Goal: Information Seeking & Learning: Check status

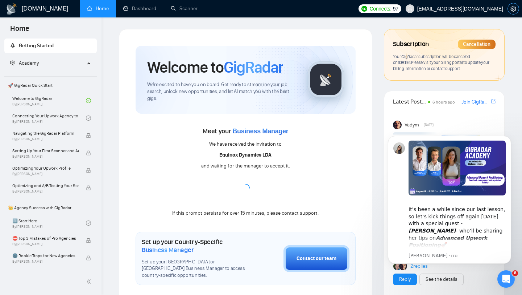
click at [516, 11] on icon "setting" at bounding box center [514, 9] width 6 height 6
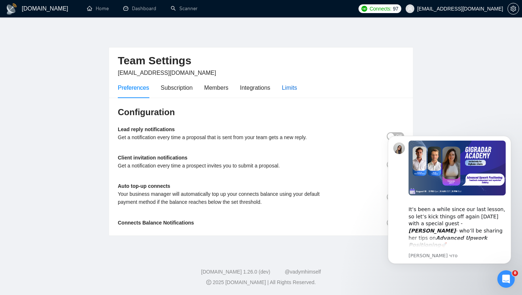
click at [291, 90] on div "Limits" at bounding box center [289, 87] width 15 height 9
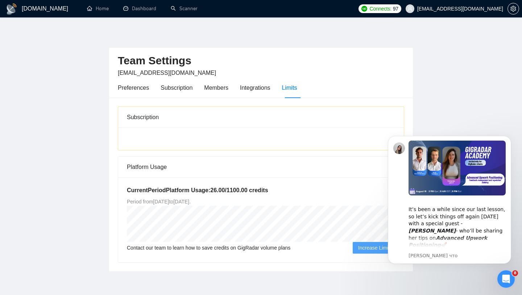
click at [180, 130] on div at bounding box center [261, 138] width 286 height 22
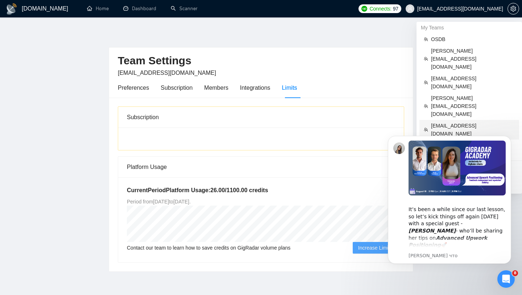
click at [439, 122] on span "[EMAIL_ADDRESS][DOMAIN_NAME]" at bounding box center [473, 130] width 84 height 16
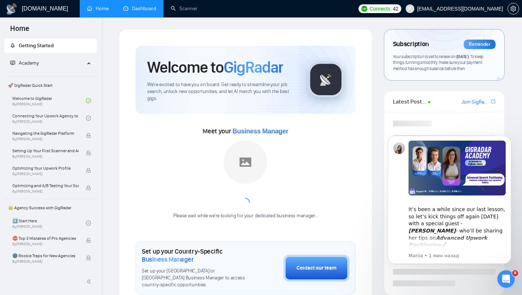
click at [138, 11] on link "Dashboard" at bounding box center [139, 8] width 33 height 6
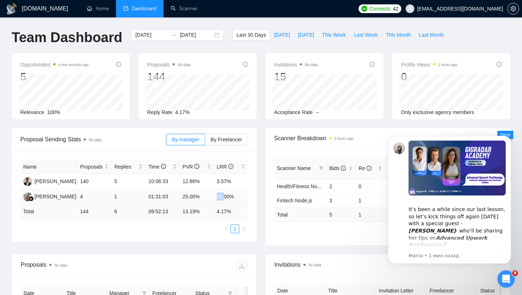
drag, startPoint x: 217, startPoint y: 198, endPoint x: 229, endPoint y: 198, distance: 11.6
click at [228, 198] on td "25.00%" at bounding box center [231, 196] width 34 height 15
click at [195, 208] on td "13.19 %" at bounding box center [197, 211] width 34 height 14
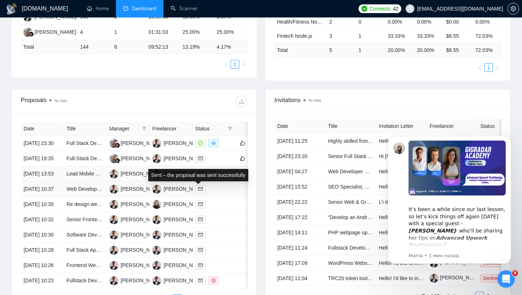
scroll to position [168, 0]
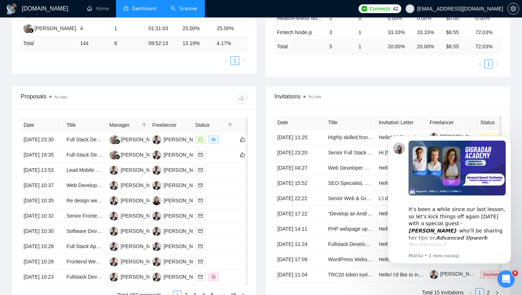
click at [178, 9] on link "Scanner" at bounding box center [184, 8] width 27 height 6
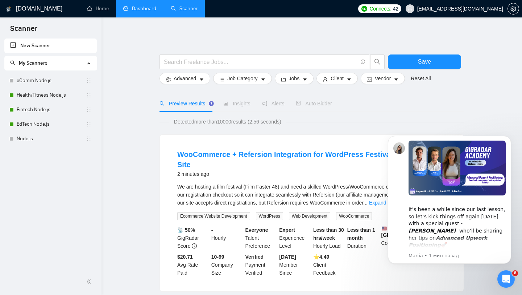
click at [134, 12] on link "Dashboard" at bounding box center [139, 8] width 33 height 6
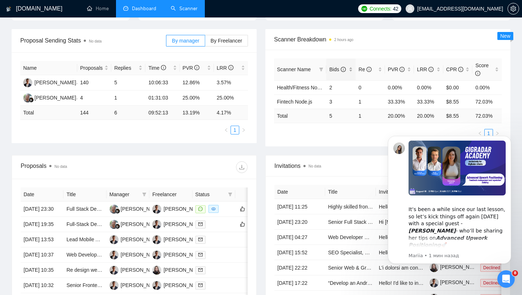
scroll to position [102, 0]
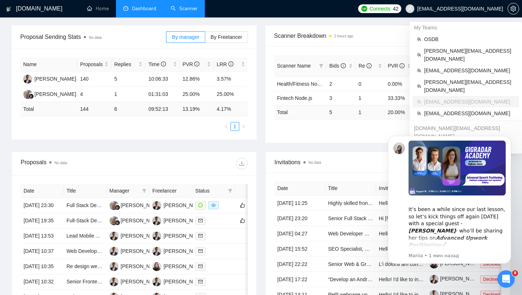
click at [474, 14] on span "[EMAIL_ADDRESS][DOMAIN_NAME]" at bounding box center [455, 8] width 106 height 23
click at [461, 52] on span "[PERSON_NAME][EMAIL_ADDRESS][DOMAIN_NAME]" at bounding box center [469, 55] width 91 height 16
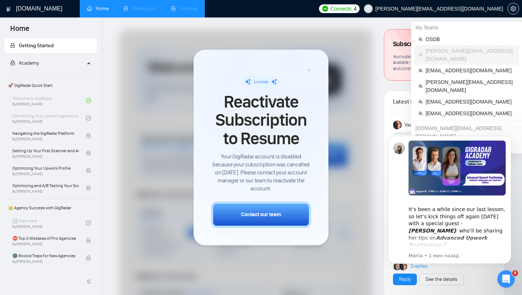
click at [478, 9] on span "[PERSON_NAME][EMAIL_ADDRESS][DOMAIN_NAME]" at bounding box center [440, 9] width 128 height 0
click at [443, 45] on li "[PERSON_NAME][EMAIL_ADDRESS][DOMAIN_NAME]" at bounding box center [466, 55] width 105 height 20
click at [438, 42] on span "OSDB" at bounding box center [470, 39] width 89 height 8
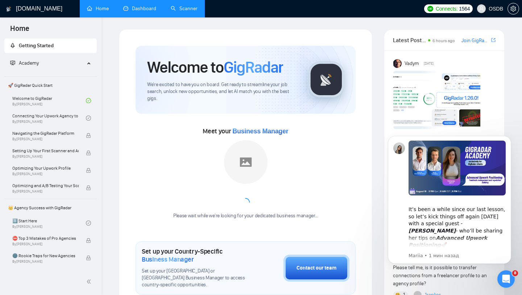
click at [146, 9] on link "Dashboard" at bounding box center [139, 8] width 33 height 6
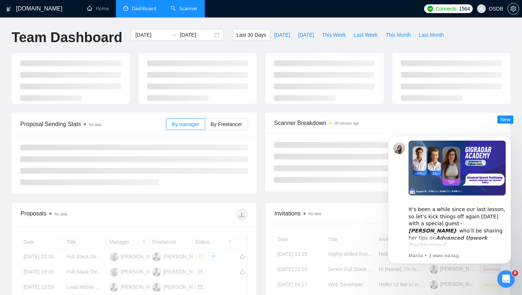
click at [193, 9] on link "Scanner" at bounding box center [184, 8] width 27 height 6
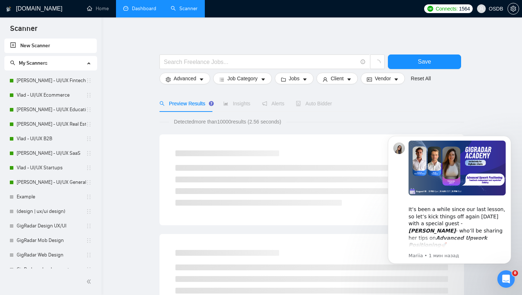
click at [138, 5] on link "Dashboard" at bounding box center [139, 8] width 33 height 6
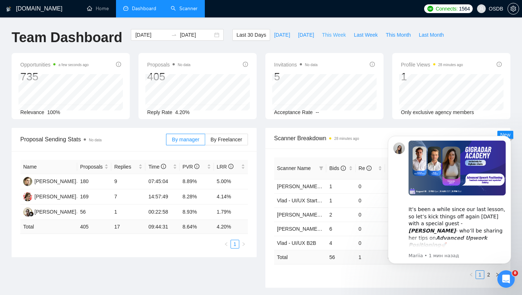
click at [332, 37] on span "This Week" at bounding box center [334, 35] width 24 height 8
type input "[DATE]"
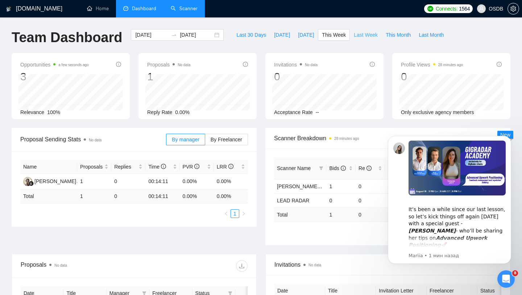
click at [354, 38] on span "Last Week" at bounding box center [366, 35] width 24 height 8
type input "[DATE]"
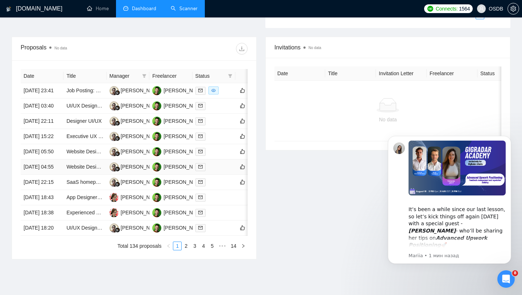
scroll to position [270, 0]
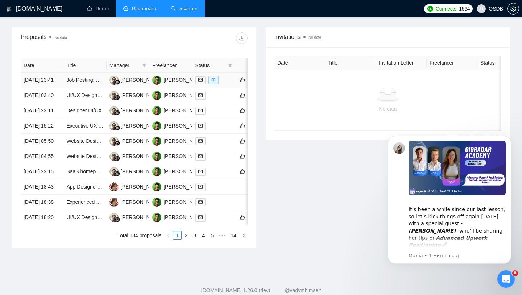
click at [224, 88] on td at bounding box center [214, 80] width 43 height 15
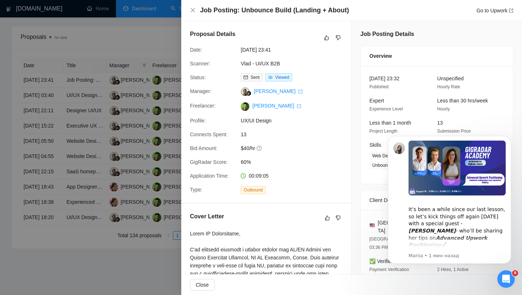
click at [124, 126] on div at bounding box center [261, 147] width 522 height 295
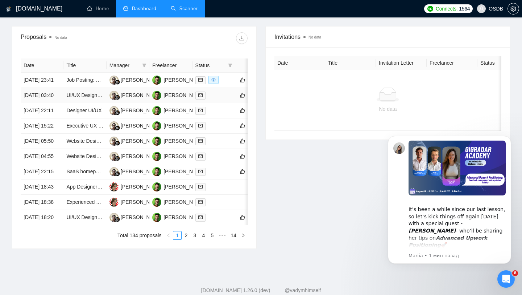
click at [224, 99] on div at bounding box center [214, 95] width 37 height 8
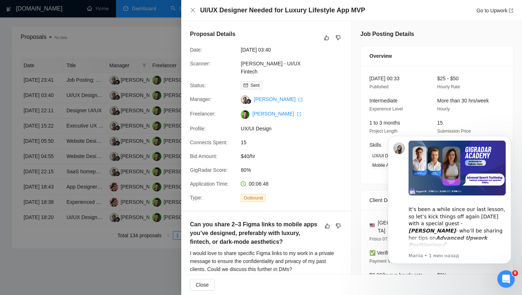
click at [143, 94] on div at bounding box center [261, 147] width 522 height 295
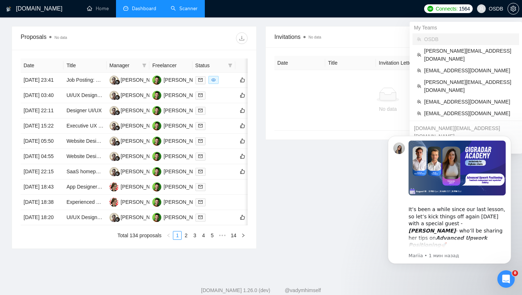
click at [498, 9] on span "OSDB" at bounding box center [496, 9] width 15 height 0
click at [454, 66] on span "[EMAIL_ADDRESS][DOMAIN_NAME]" at bounding box center [469, 70] width 91 height 8
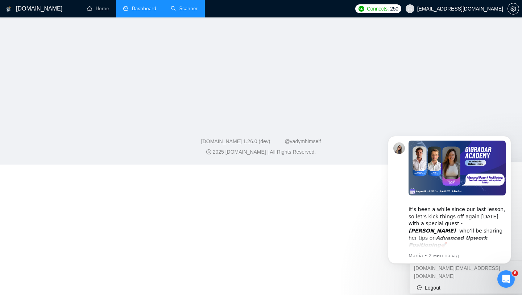
scroll to position [321, 0]
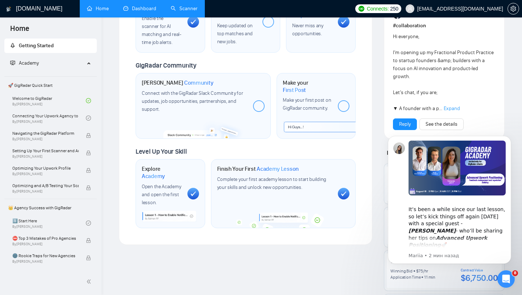
click at [144, 11] on link "Dashboard" at bounding box center [139, 8] width 33 height 6
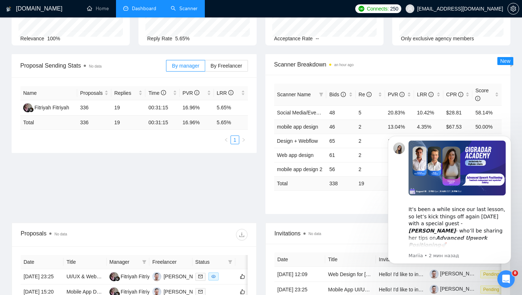
scroll to position [95, 0]
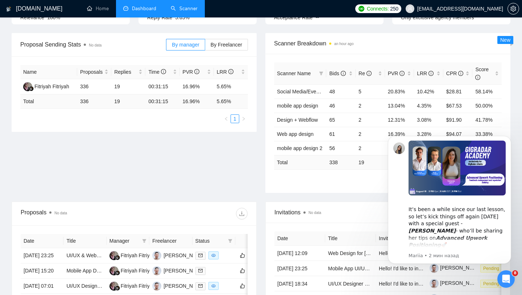
click at [187, 12] on link "Scanner" at bounding box center [184, 8] width 27 height 6
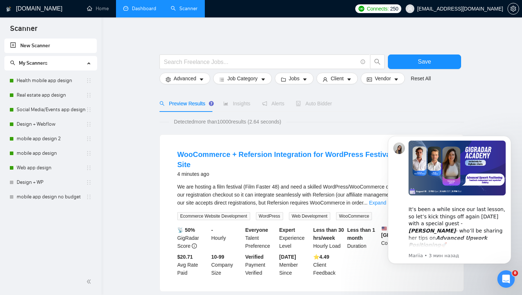
click at [130, 16] on li "Dashboard" at bounding box center [140, 8] width 48 height 17
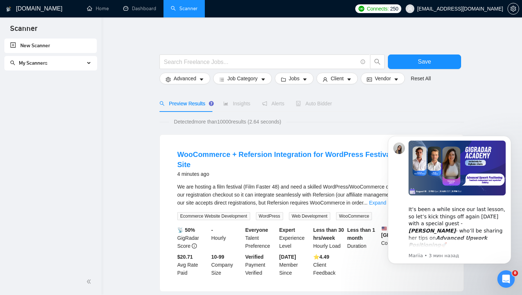
click at [195, 9] on link "Scanner" at bounding box center [184, 8] width 27 height 6
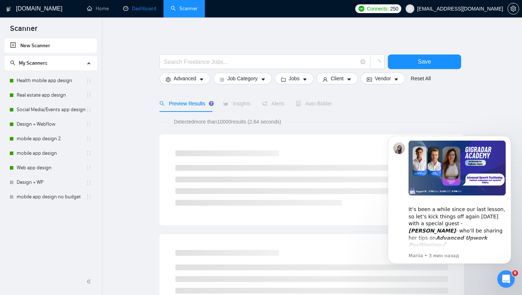
click at [145, 16] on li "Dashboard" at bounding box center [140, 8] width 48 height 17
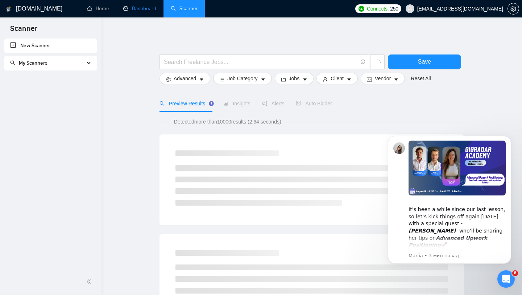
click at [142, 12] on link "Dashboard" at bounding box center [139, 8] width 33 height 6
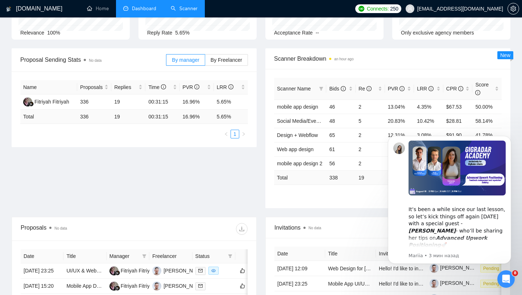
scroll to position [117, 0]
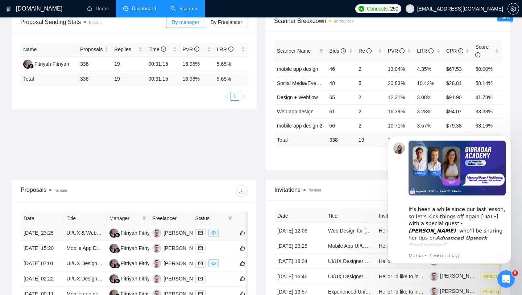
click at [225, 233] on div at bounding box center [214, 233] width 37 height 8
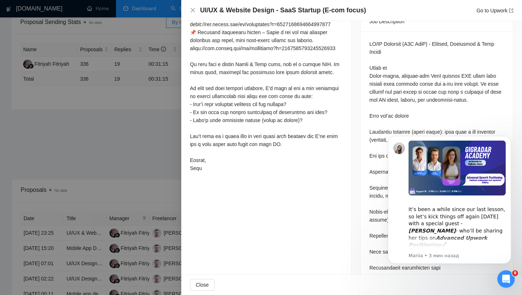
scroll to position [313, 0]
